Goal: Task Accomplishment & Management: Use online tool/utility

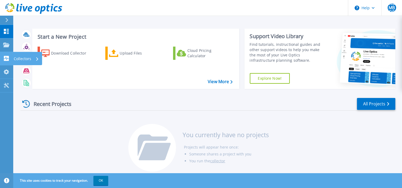
click at [19, 60] on p "Collectors" at bounding box center [22, 59] width 17 height 14
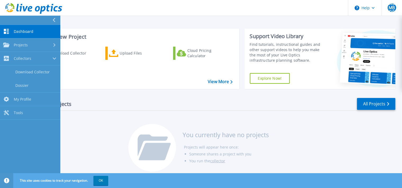
click at [30, 131] on div "Dashboard Dashboard Projects Projects Search Projects Upload SIOKIT & Files Opt…" at bounding box center [30, 107] width 60 height 164
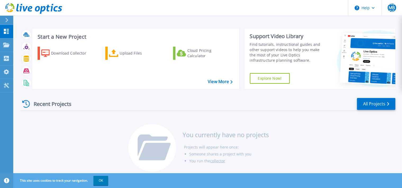
click at [129, 67] on div "Download Collector Upload Files Cloud Pricing Calculator" at bounding box center [134, 64] width 203 height 44
click at [127, 49] on div "Upload Files" at bounding box center [141, 53] width 42 height 11
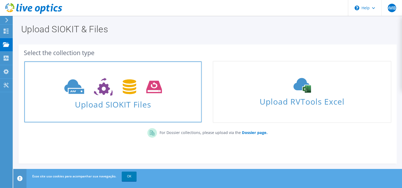
click at [108, 72] on link "Upload SIOKIT Files" at bounding box center [113, 92] width 178 height 62
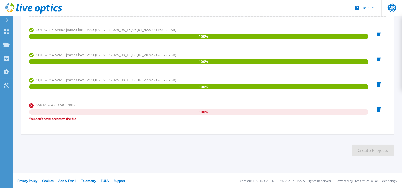
scroll to position [96, 0]
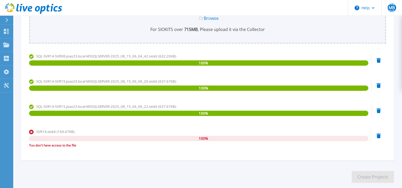
click at [379, 63] on icon at bounding box center [379, 60] width 4 height 5
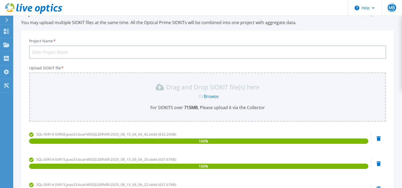
scroll to position [0, 0]
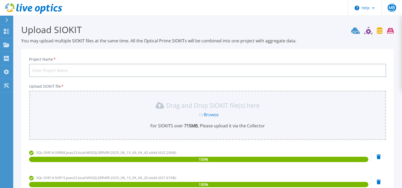
click at [90, 70] on input "Project Name *" at bounding box center [207, 70] width 357 height 13
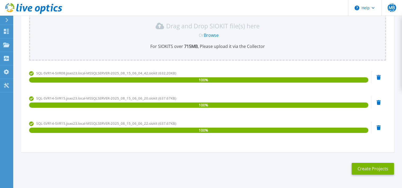
scroll to position [98, 0]
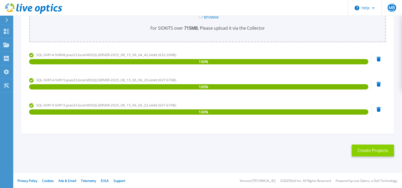
type input "JoaoXXIII"
click at [375, 149] on button "Create Projects" at bounding box center [373, 151] width 42 height 12
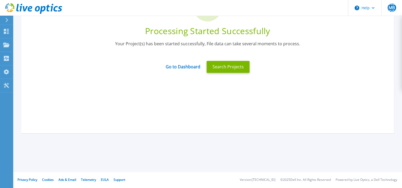
scroll to position [63, 0]
click at [121, 82] on div "Processing Started Successfully Your Project(s) has been started successfully, …" at bounding box center [207, 33] width 373 height 110
click at [228, 62] on button "Search Projects" at bounding box center [228, 67] width 43 height 12
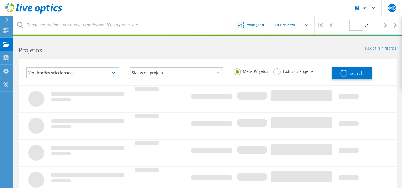
type input "1"
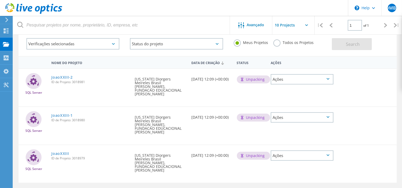
scroll to position [55, 0]
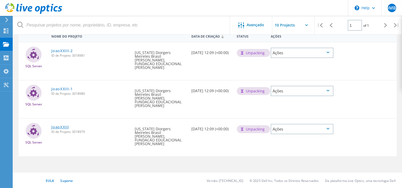
click at [62, 125] on link "JoaoXXIII" at bounding box center [59, 127] width 17 height 4
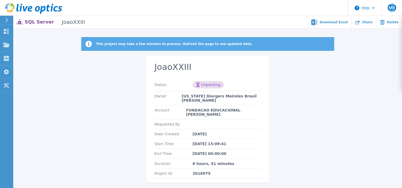
scroll to position [41, 0]
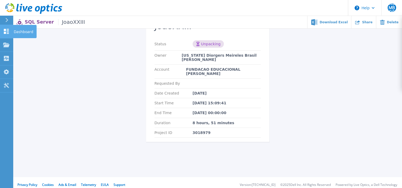
click at [6, 30] on icon at bounding box center [6, 31] width 5 height 5
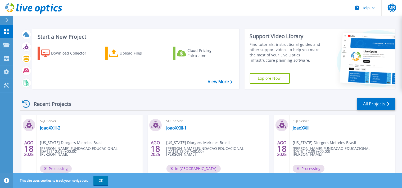
scroll to position [26, 0]
